Goal: Navigation & Orientation: Find specific page/section

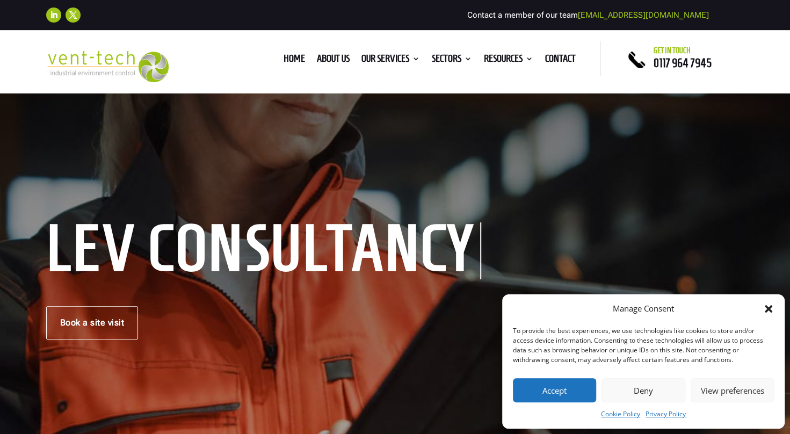
click at [640, 386] on button "Deny" at bounding box center [643, 390] width 83 height 24
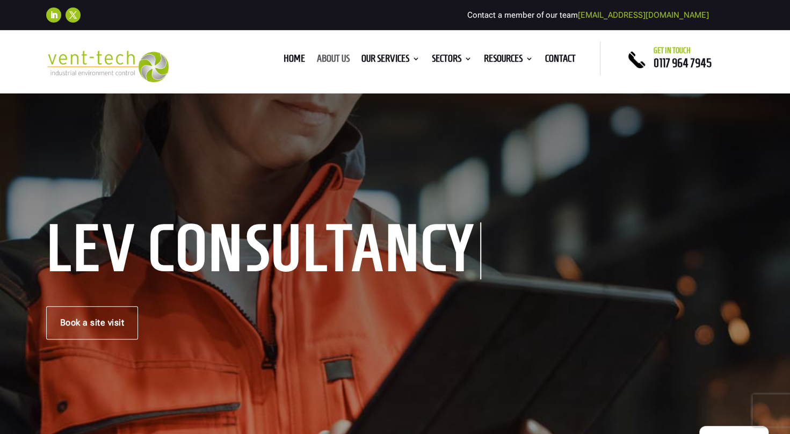
click at [324, 55] on link "About us" at bounding box center [333, 61] width 33 height 12
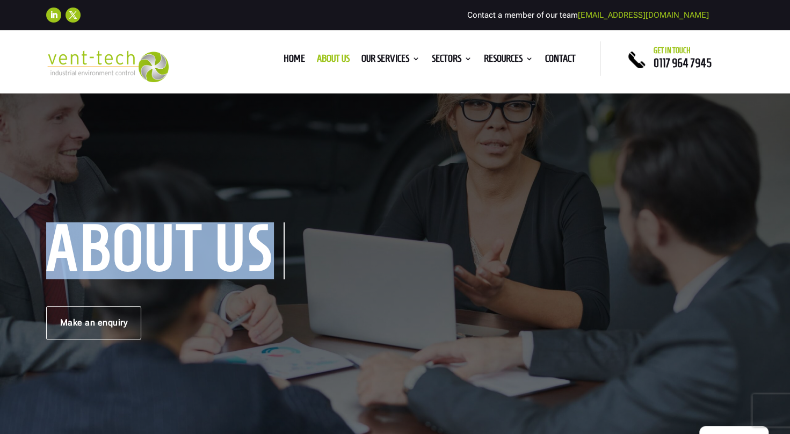
drag, startPoint x: 788, startPoint y: 37, endPoint x: 795, endPoint y: 59, distance: 23.1
